Goal: Information Seeking & Learning: Learn about a topic

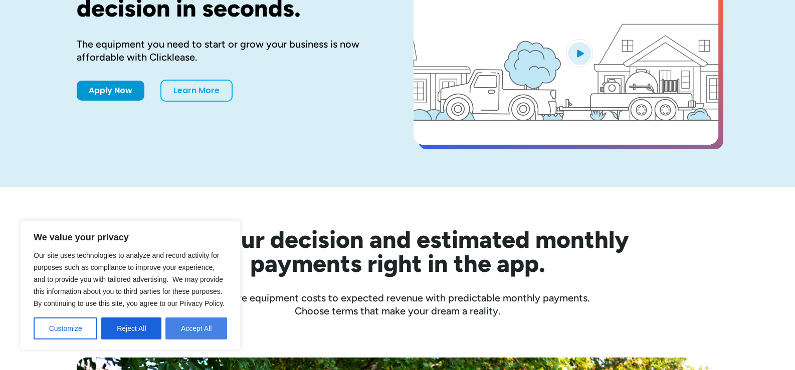
scroll to position [150, 0]
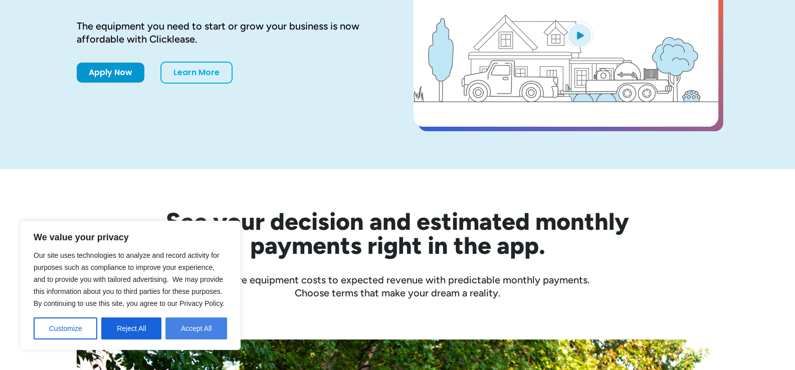
click at [186, 332] on button "Accept All" at bounding box center [196, 329] width 62 height 22
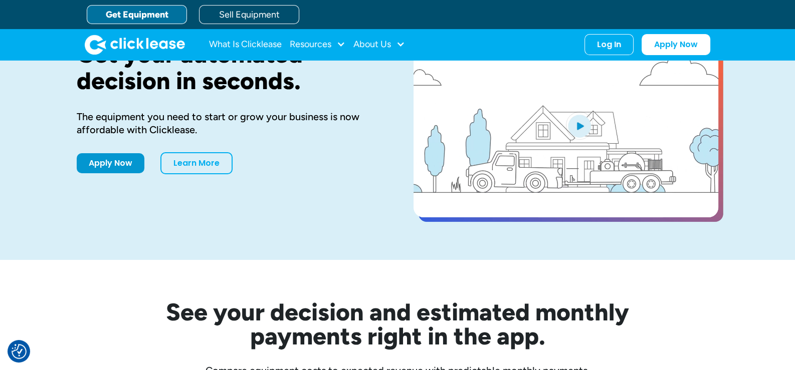
scroll to position [0, 0]
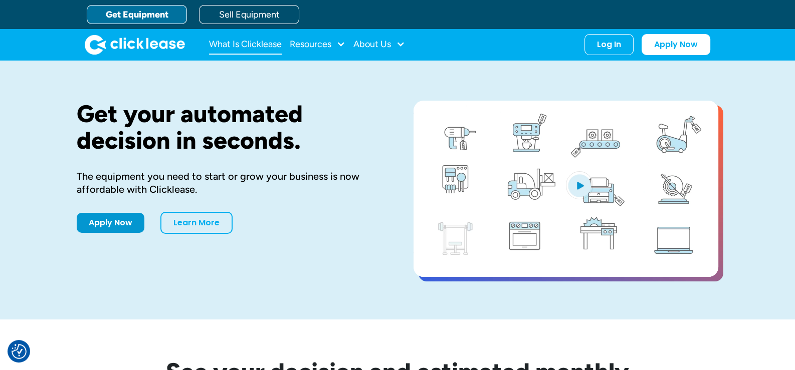
click at [257, 42] on link "What Is Clicklease" at bounding box center [245, 45] width 73 height 20
